Goal: Transaction & Acquisition: Download file/media

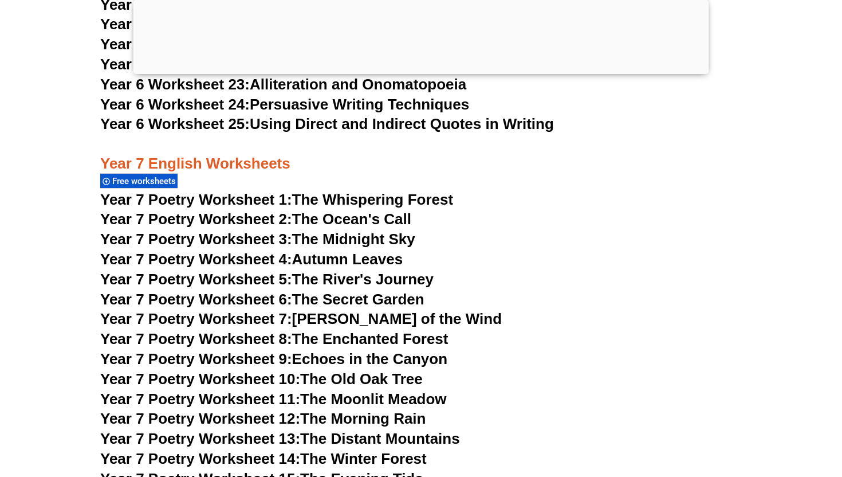
scroll to position [7169, 0]
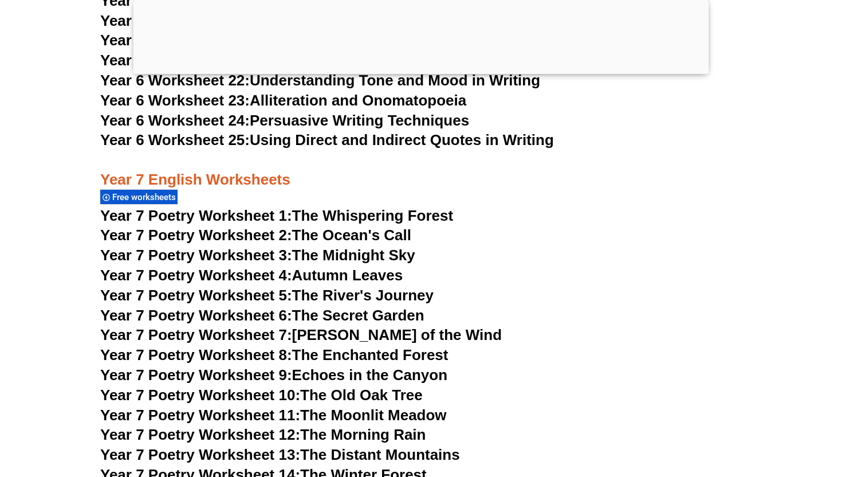
click at [168, 226] on span "Year 7 Poetry Worksheet 2:" at bounding box center [196, 234] width 192 height 17
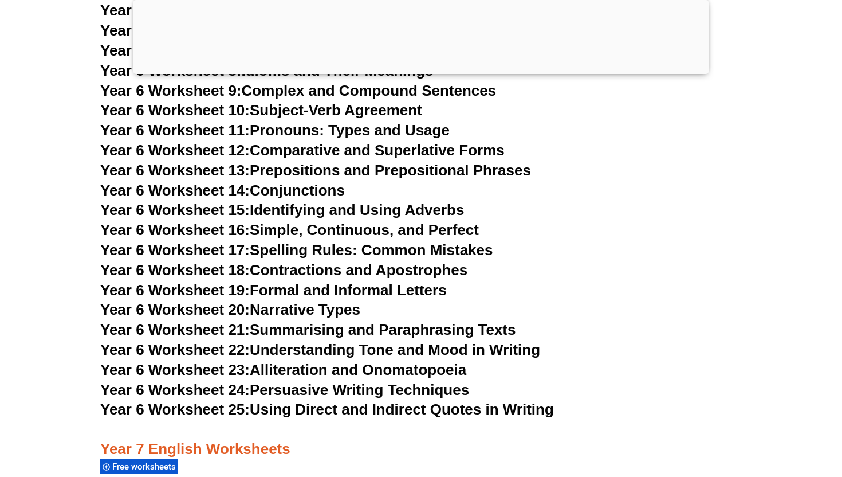
scroll to position [6921, 0]
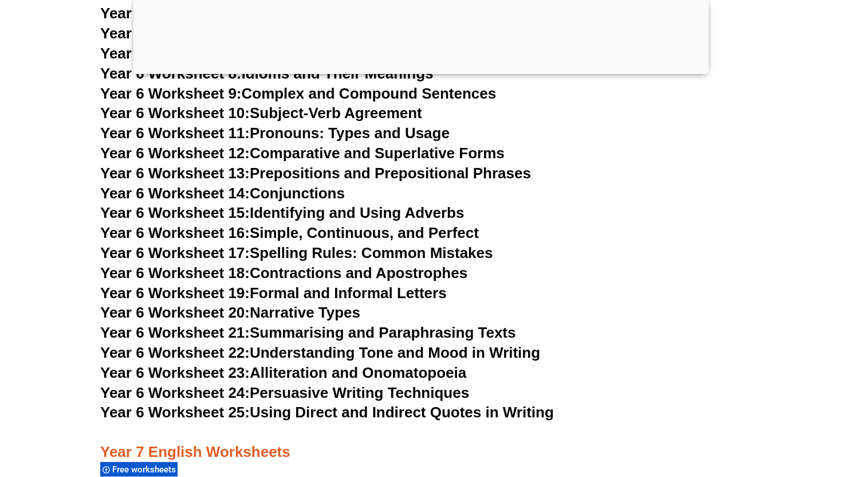
click at [167, 244] on span "Year 6 Worksheet 17:" at bounding box center [175, 252] width 150 height 17
click at [150, 384] on span "Year 6 Worksheet 24:" at bounding box center [175, 392] width 150 height 17
click at [150, 364] on span "Year 6 Worksheet 23:" at bounding box center [175, 372] width 150 height 17
